Goal: Communication & Community: Ask a question

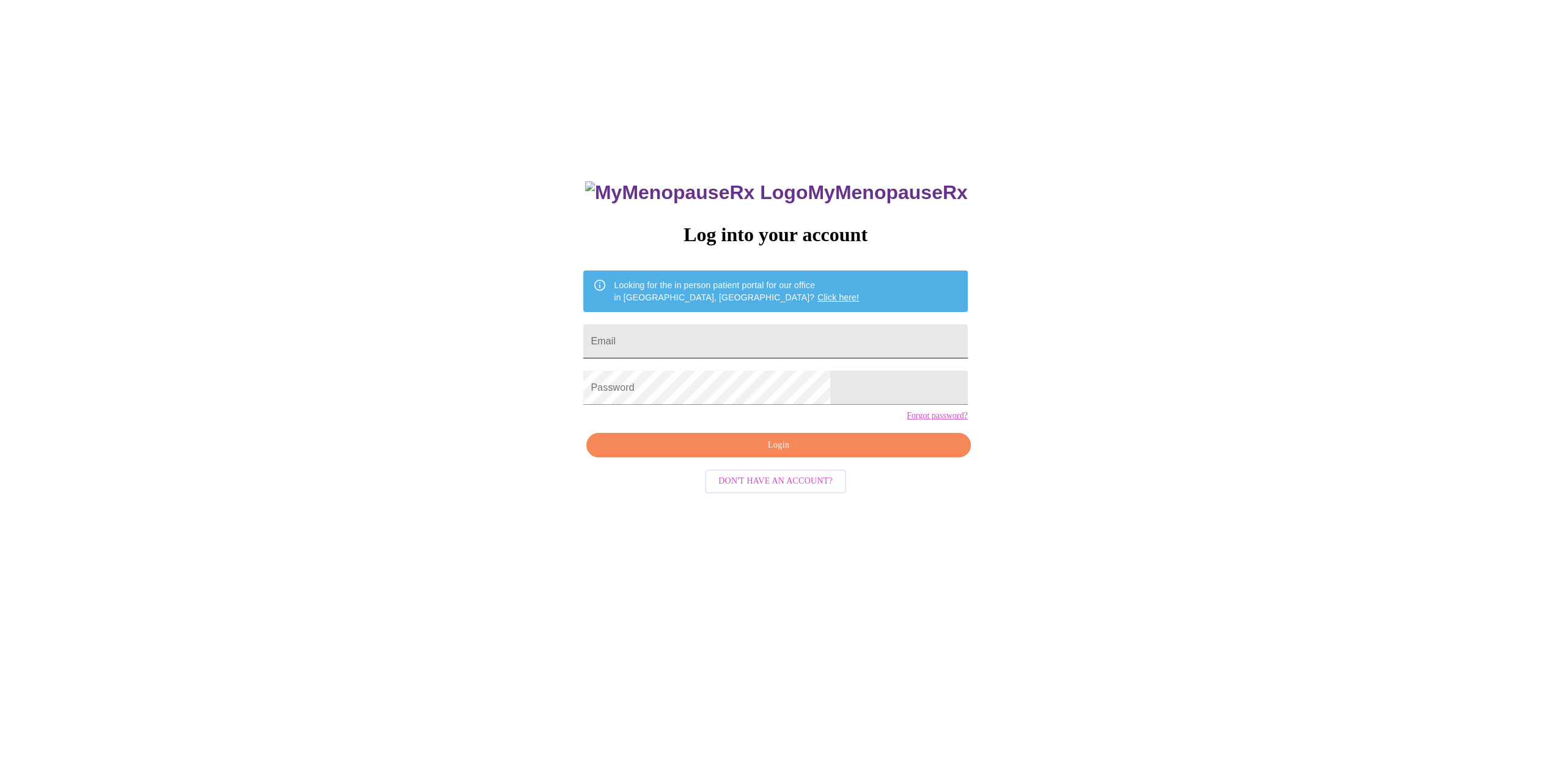
click at [806, 346] on input "Email" at bounding box center [775, 341] width 384 height 34
type input "M"
type input "[EMAIL_ADDRESS][DOMAIN_NAME]"
click at [780, 453] on span "Login" at bounding box center [778, 445] width 355 height 15
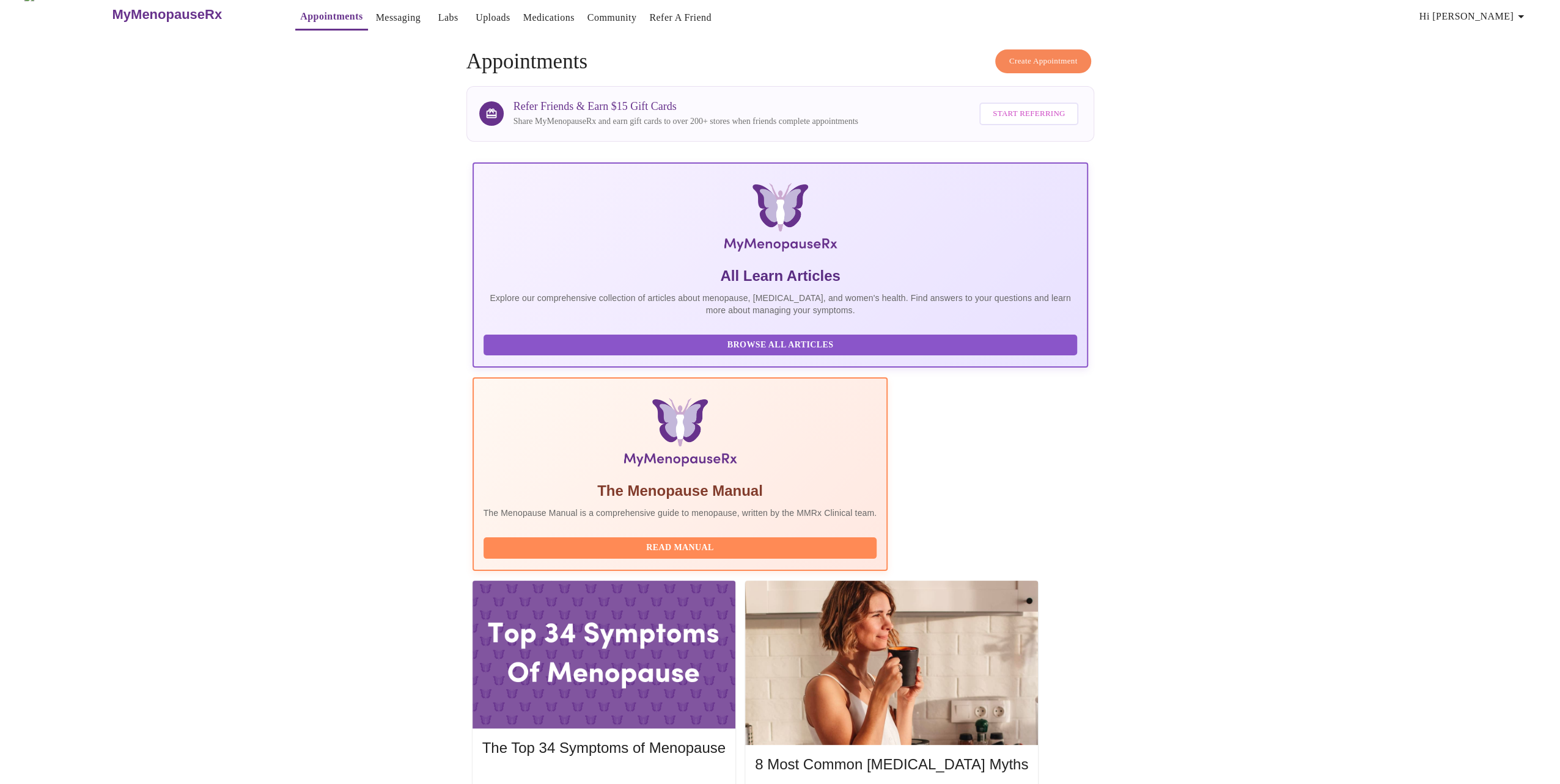
scroll to position [20, 0]
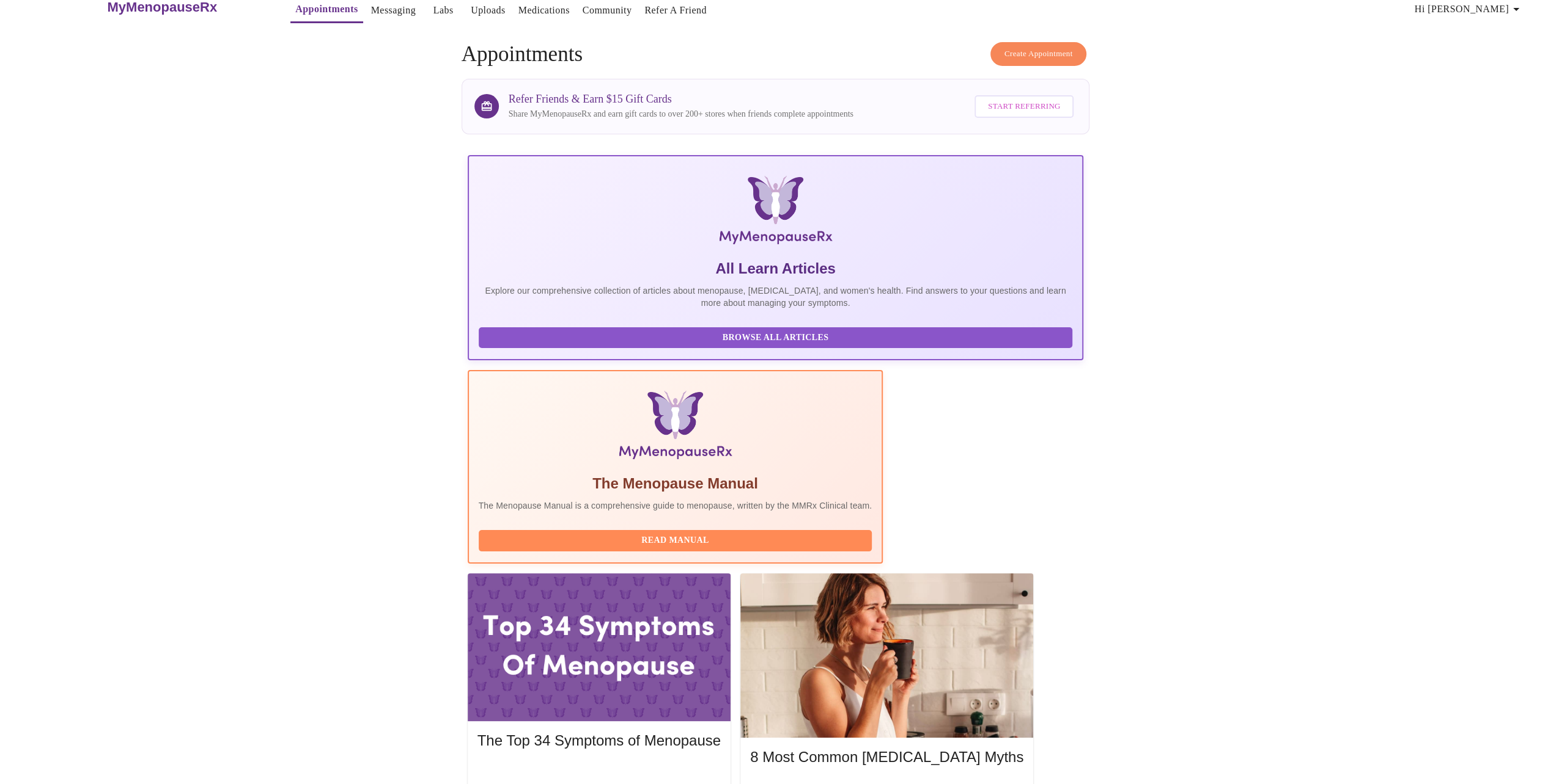
click at [1509, 7] on span "Hi [PERSON_NAME]" at bounding box center [1468, 9] width 109 height 17
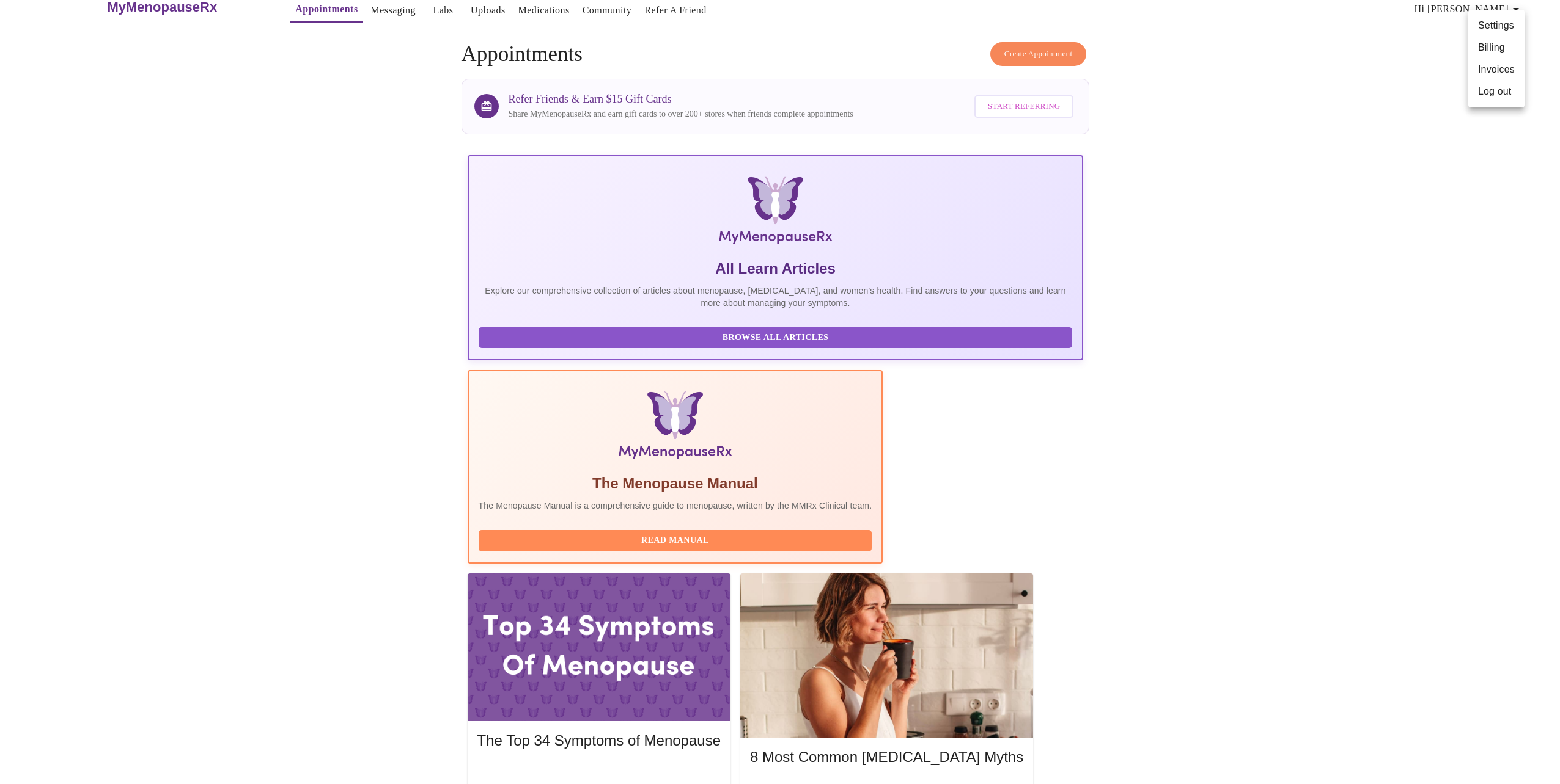
click at [350, 7] on div at bounding box center [780, 392] width 1560 height 784
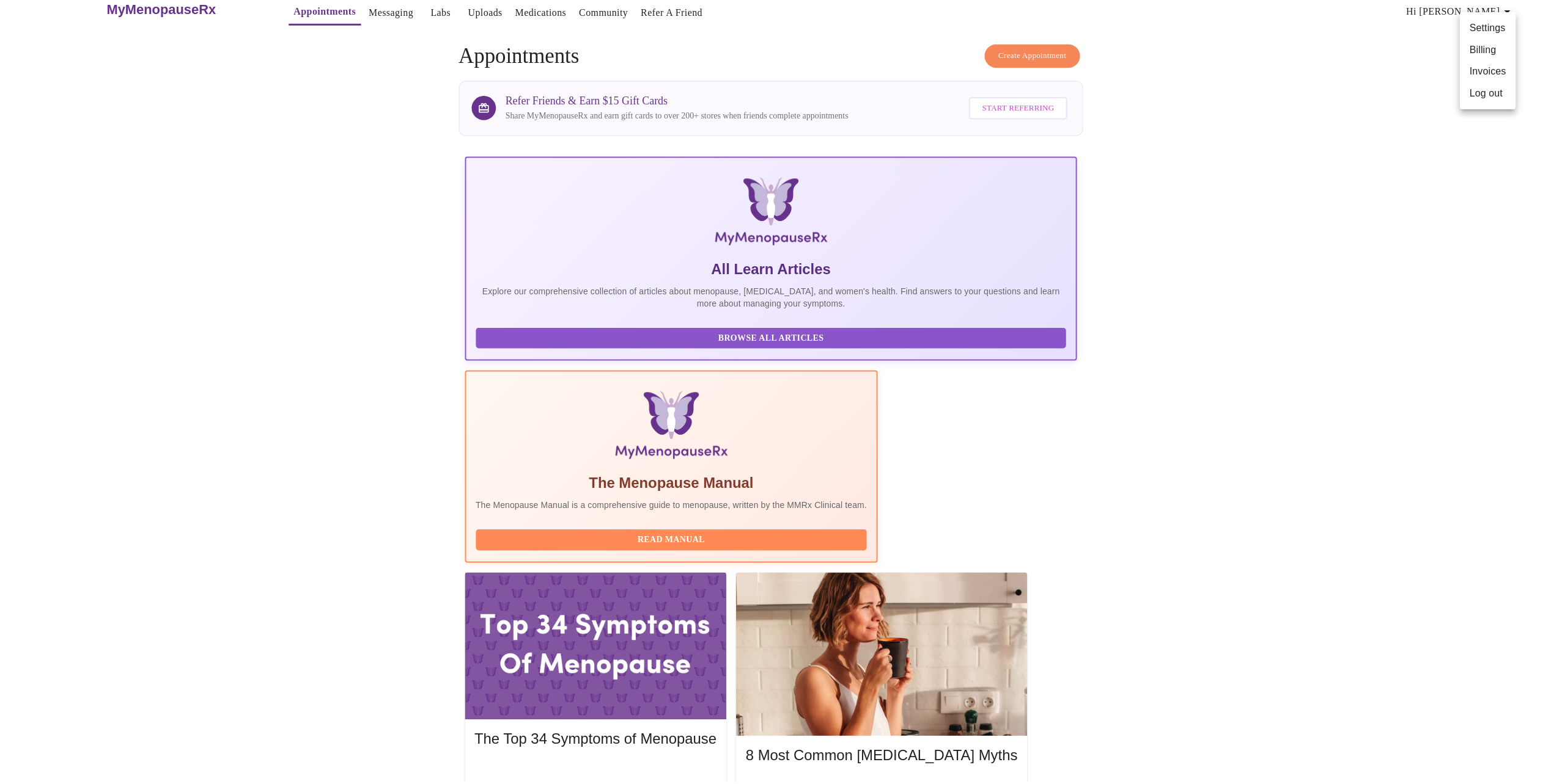
scroll to position [13, 0]
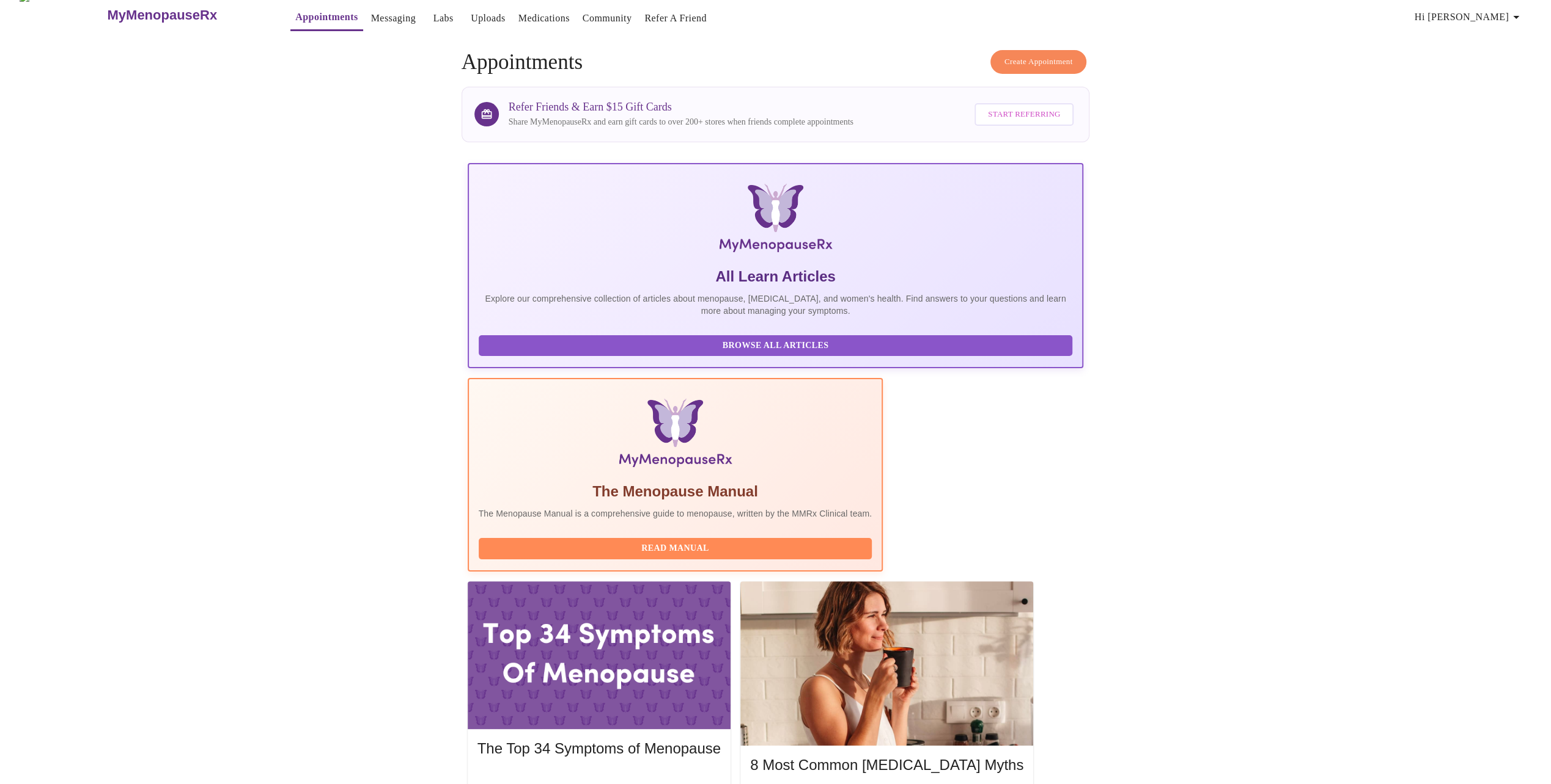
click at [371, 13] on link "Messaging" at bounding box center [393, 18] width 44 height 17
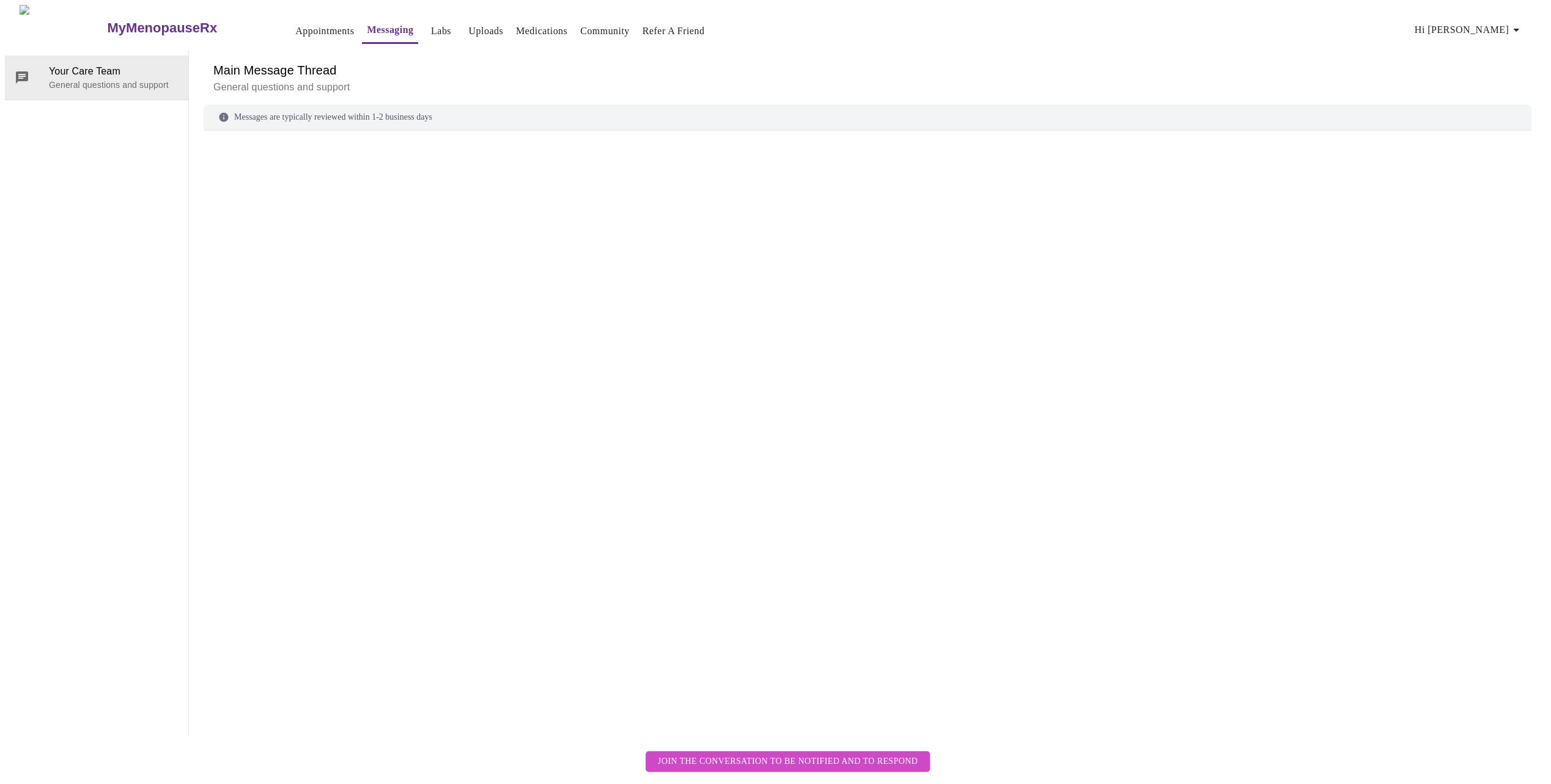
scroll to position [46, 0]
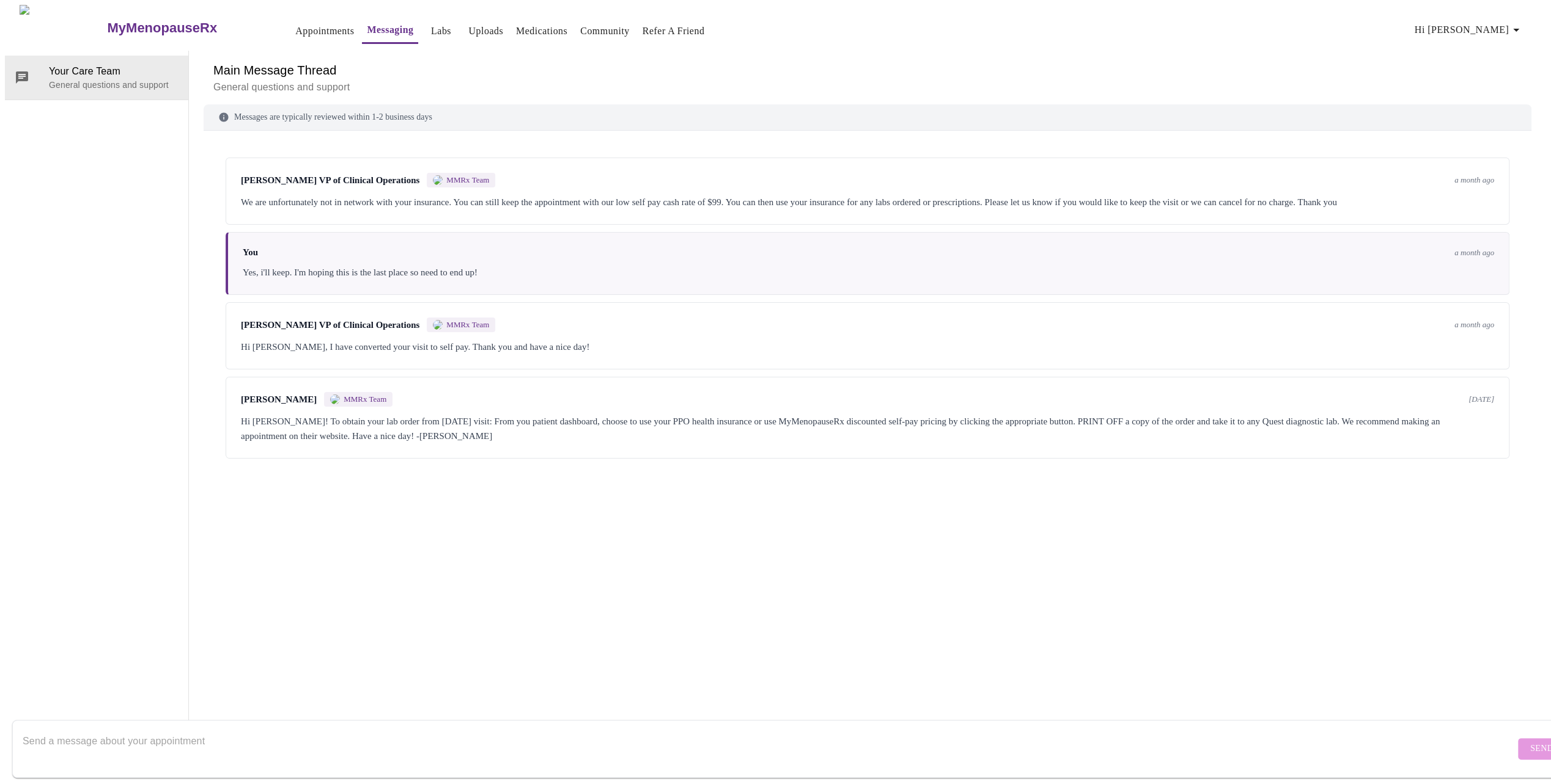
click at [144, 739] on textarea "Send a message about your appointment" at bounding box center [768, 749] width 1492 height 39
click at [421, 729] on textarea "Good morning, Is it possible to add [MEDICAL_DATA], [MEDICAL_DATA] and FSH to b…" at bounding box center [768, 749] width 1492 height 39
click at [492, 730] on textarea "Good morning, Is it possible to add [MEDICAL_DATA], [MEDICAL_DATA] and FSH to b…" at bounding box center [768, 749] width 1492 height 39
click at [578, 729] on textarea "Good morning, Is it possible to add [MEDICAL_DATA], [MEDICAL_DATA] and FSH to b…" at bounding box center [768, 749] width 1492 height 39
type textarea "Good morning, Is it possible to add [MEDICAL_DATA], [MEDICAL_DATA] and FSH to b…"
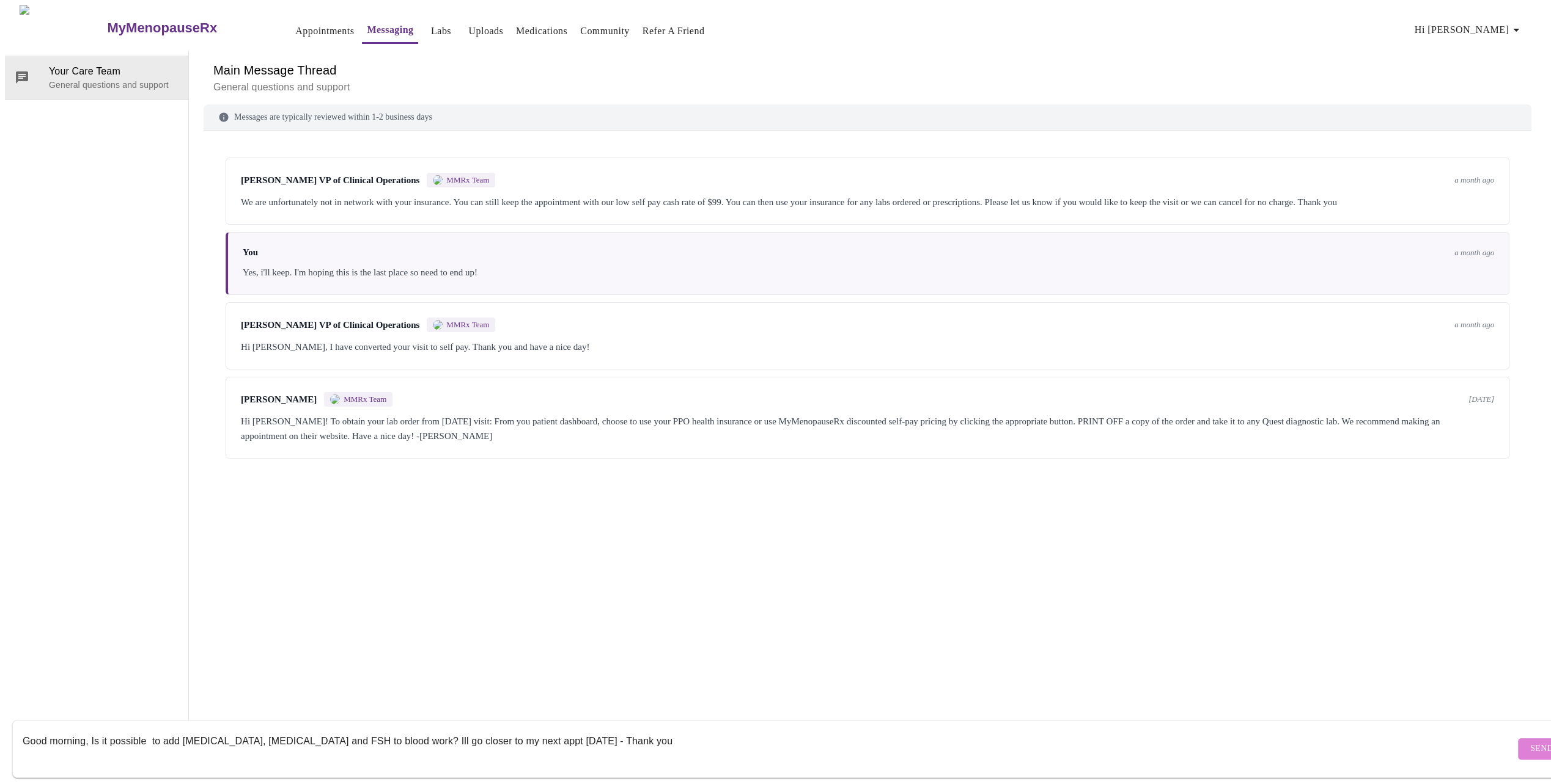
click at [1530, 742] on span "Send" at bounding box center [1541, 749] width 23 height 15
